Goal: Information Seeking & Learning: Learn about a topic

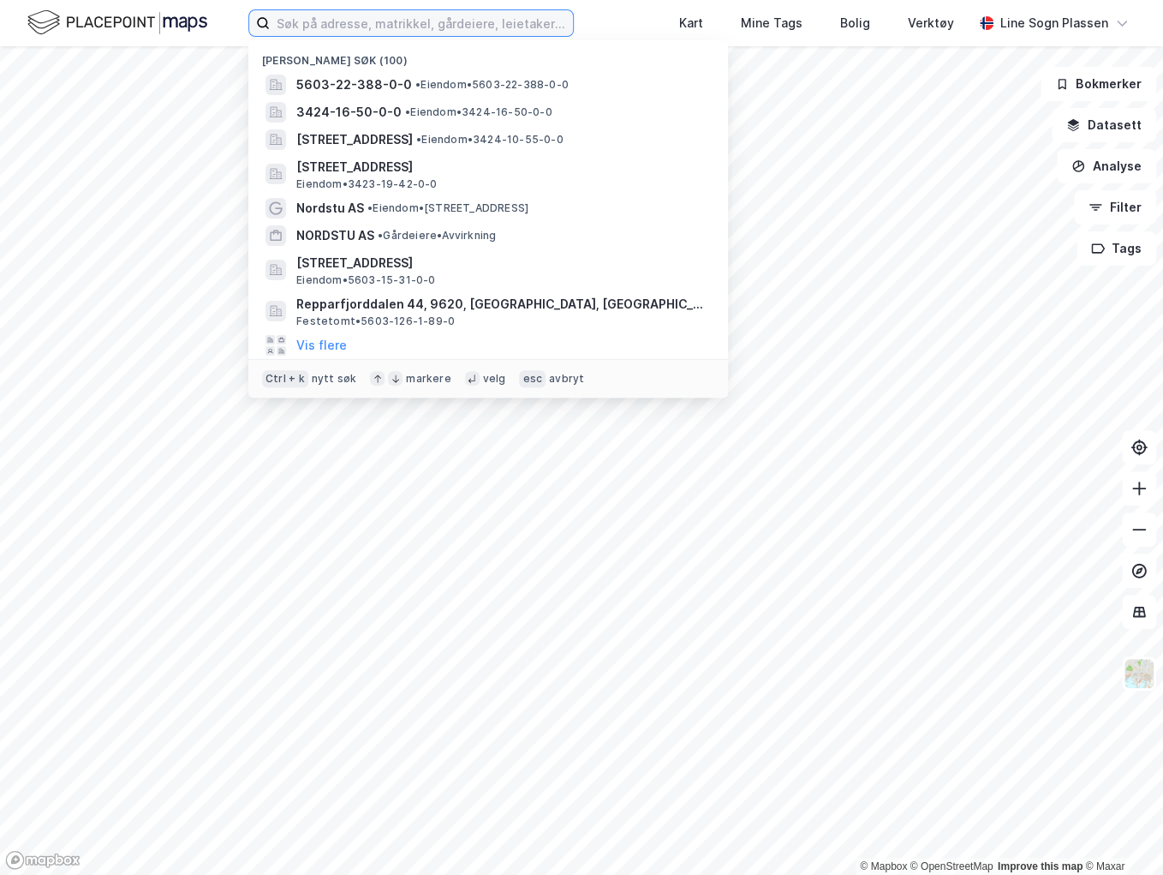
click at [314, 21] on input at bounding box center [421, 23] width 303 height 26
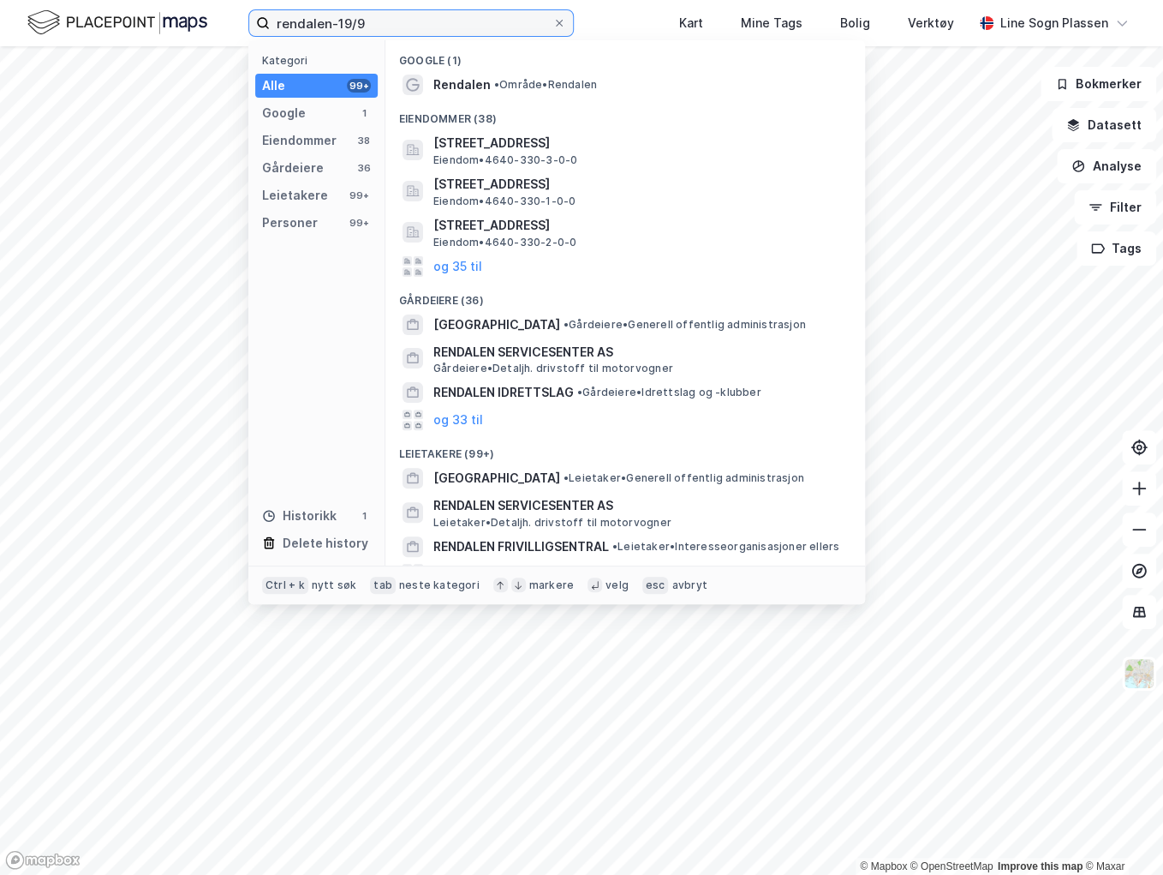
type input "rendalen-19/9"
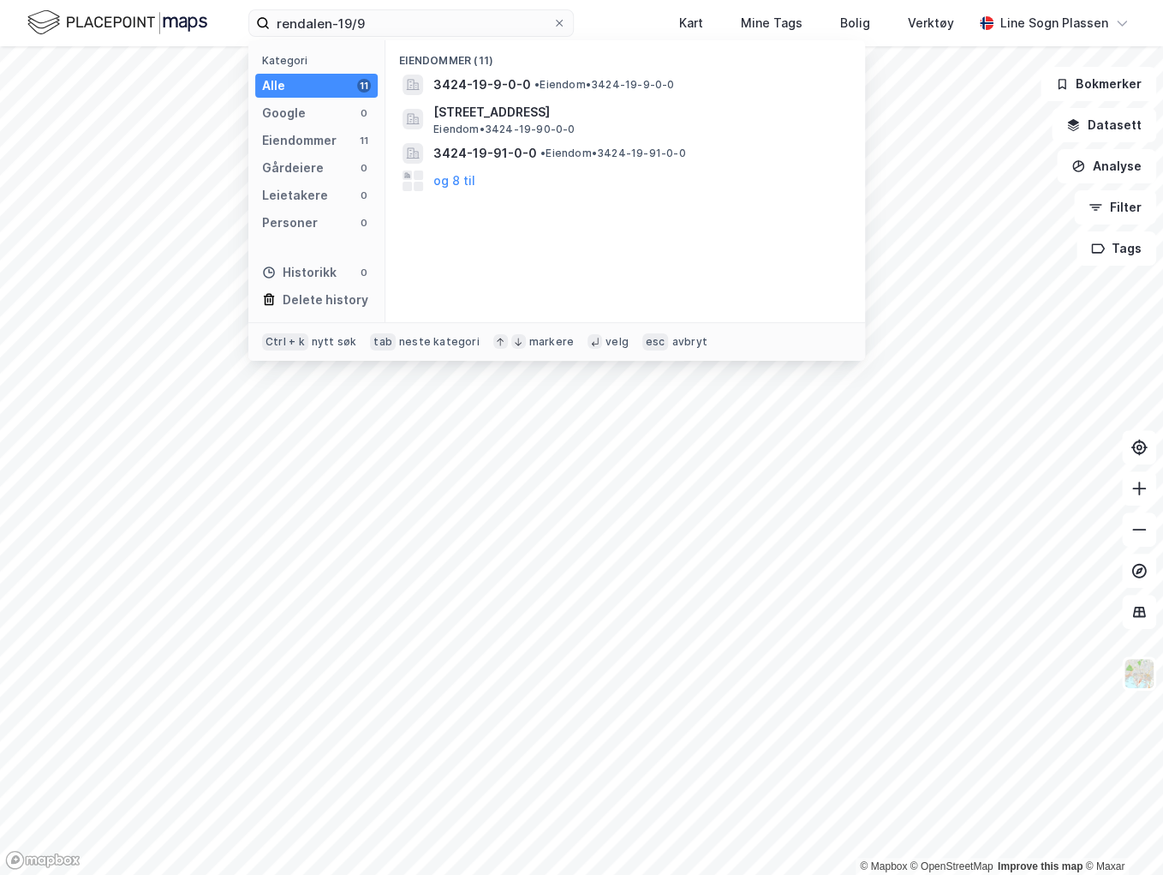
click at [473, 82] on span "3424-19-9-0-0" at bounding box center [482, 85] width 98 height 21
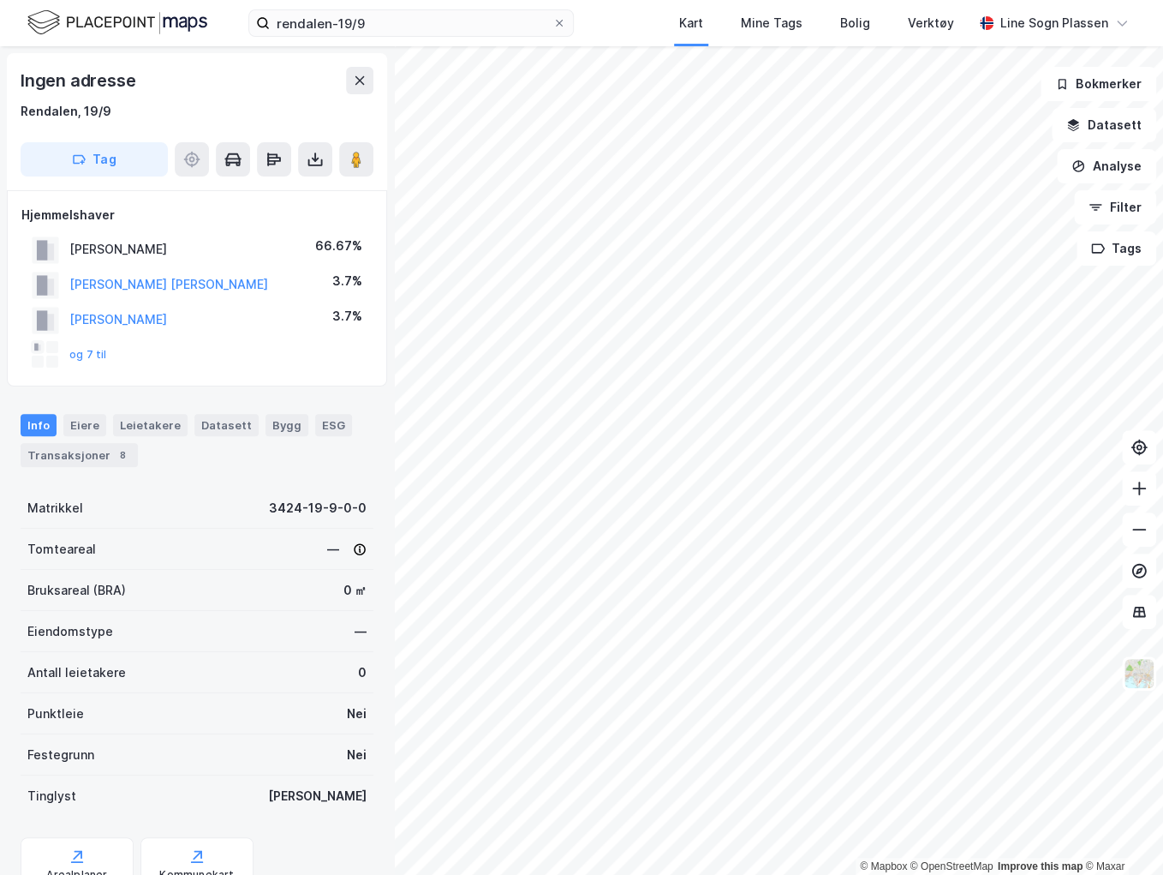
click at [0, 0] on button "og 7 til" at bounding box center [0, 0] width 0 height 0
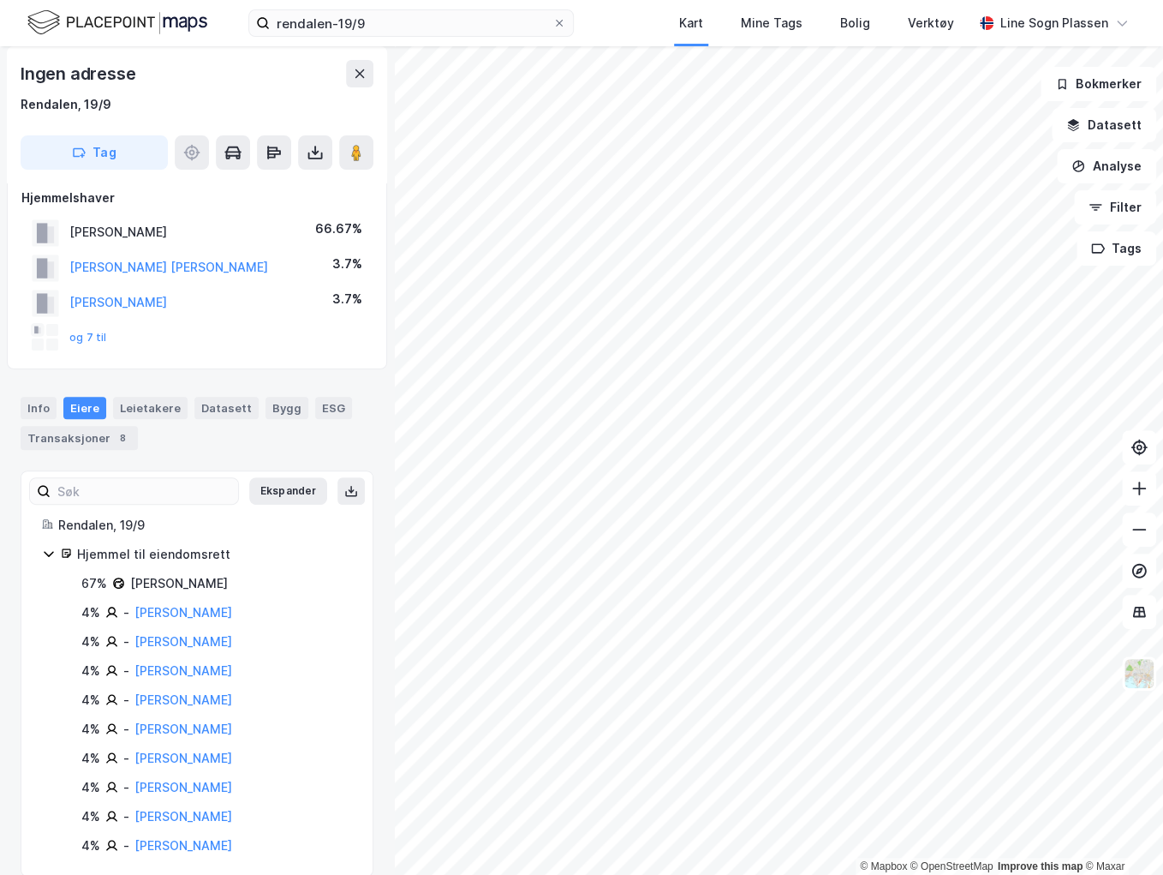
scroll to position [39, 0]
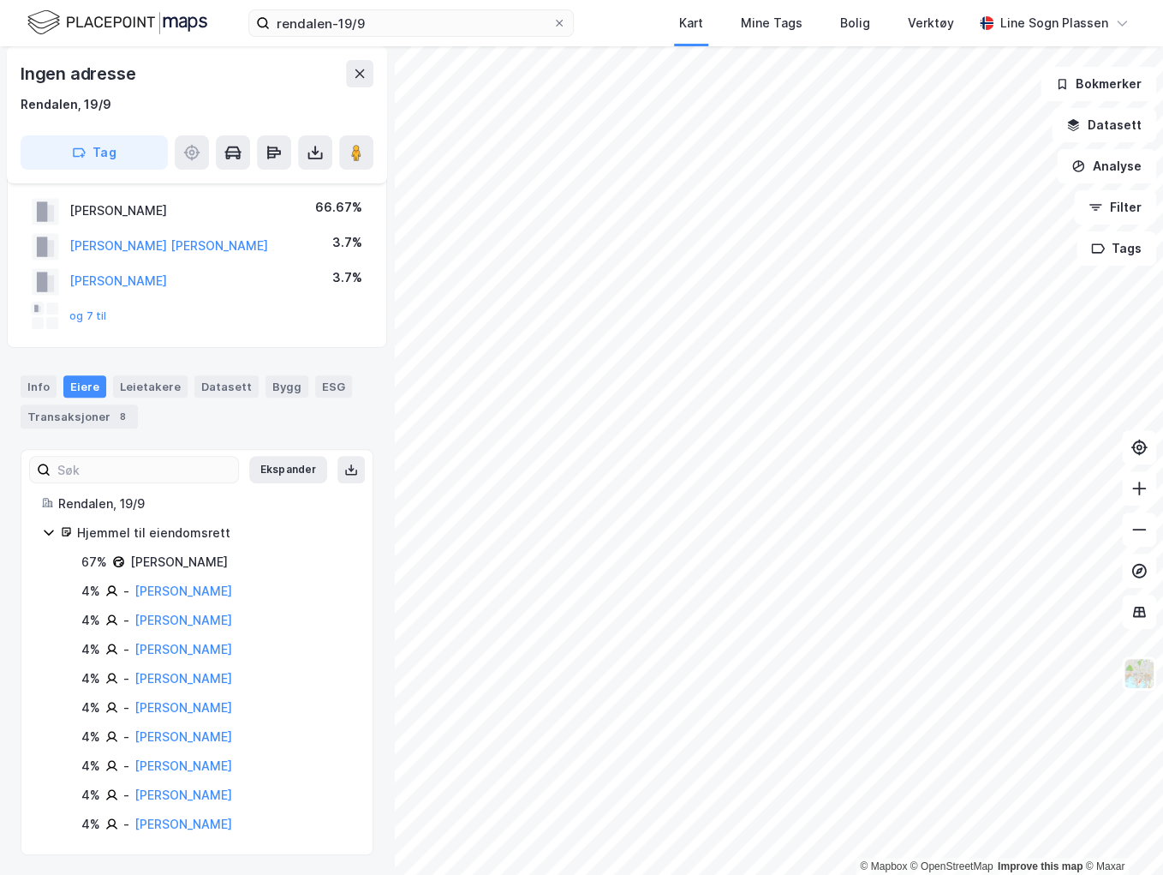
click at [98, 408] on div "Transaksjoner 8" at bounding box center [79, 416] width 117 height 24
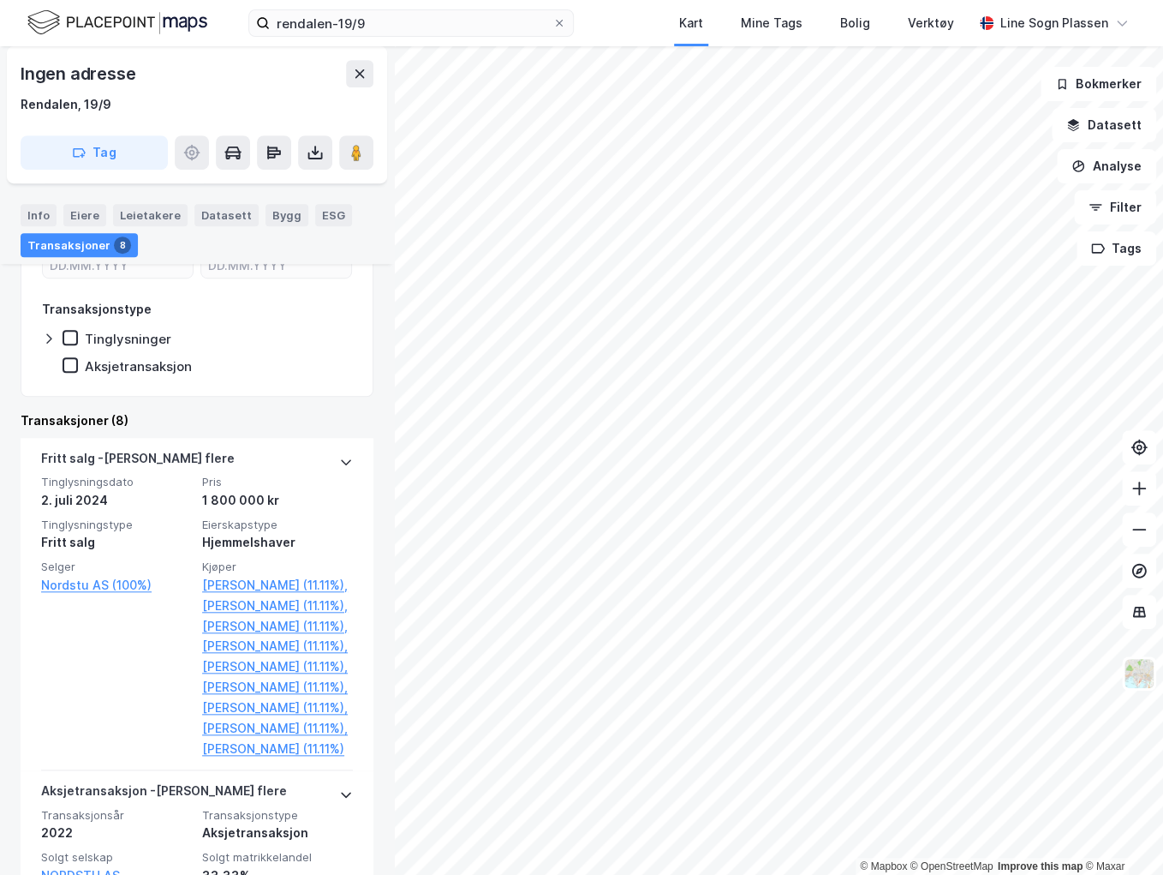
scroll to position [343, 0]
